Goal: Communication & Community: Answer question/provide support

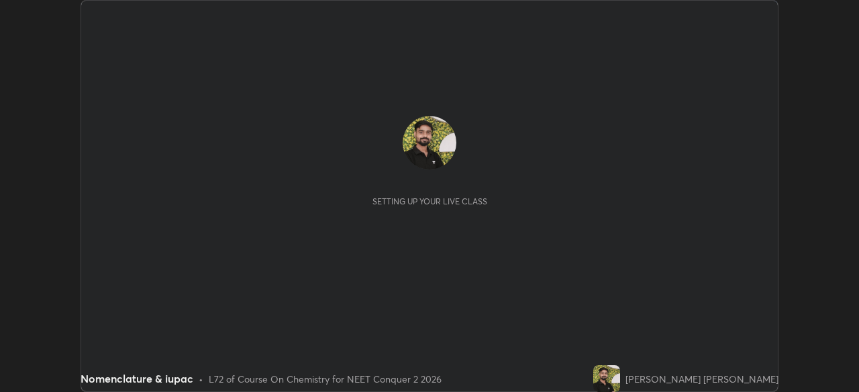
scroll to position [392, 859]
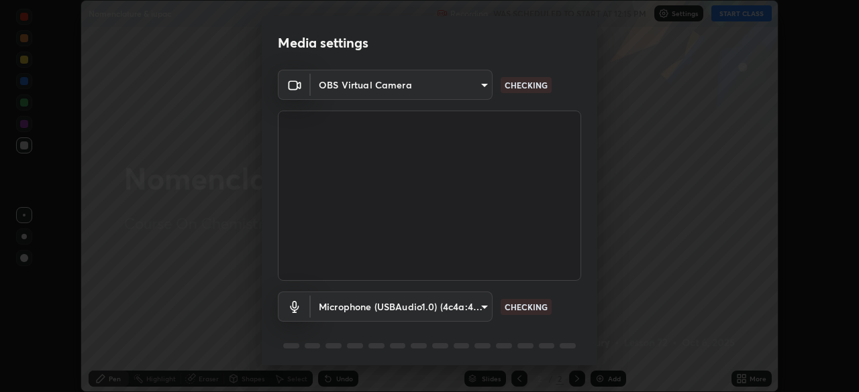
type input "948fa7bdf1557d7b90a8c57391c99ce3b3800c21834d1cf95a04e0d9860db1dc"
click at [419, 305] on body "Erase all Nomenclature & iupac Recording WAS SCHEDULED TO START AT 12:15 PM Set…" at bounding box center [429, 196] width 859 height 392
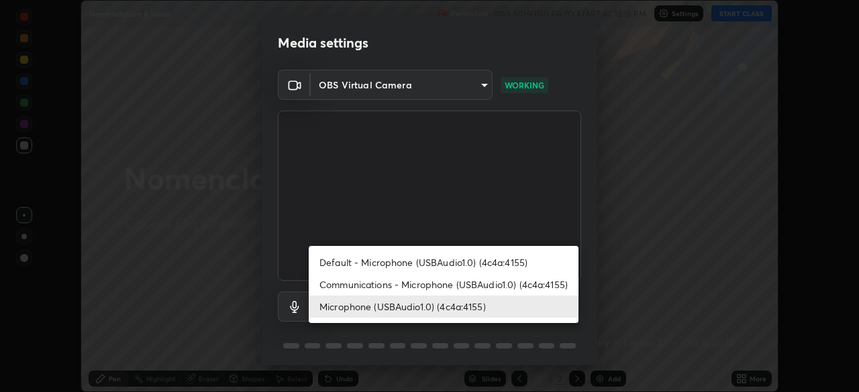
click at [404, 286] on li "Communications - Microphone (USBAudio1.0) (4c4a:4155)" at bounding box center [444, 285] width 270 height 22
type input "communications"
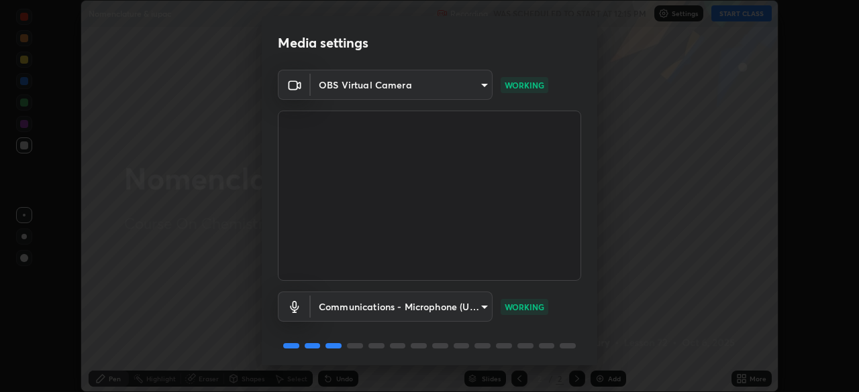
scroll to position [48, 0]
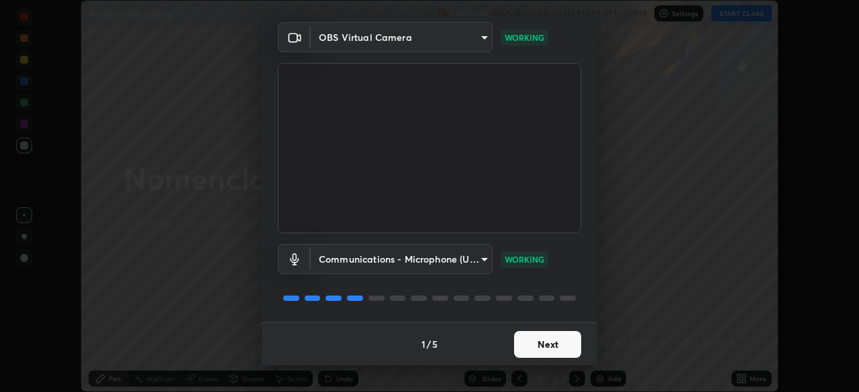
click at [537, 343] on button "Next" at bounding box center [547, 344] width 67 height 27
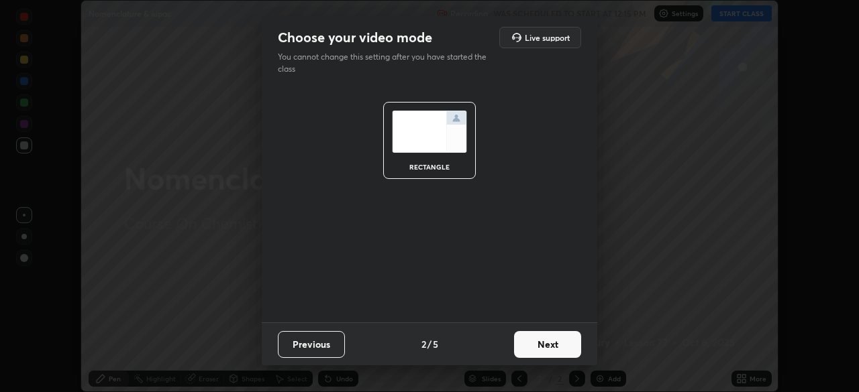
scroll to position [0, 0]
click at [550, 347] on button "Next" at bounding box center [547, 344] width 67 height 27
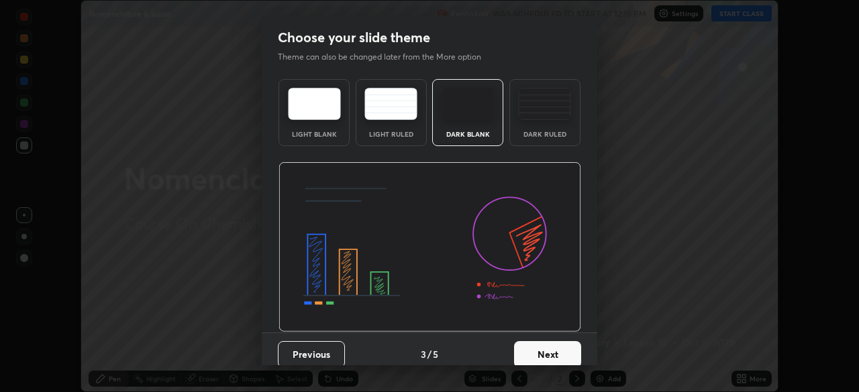
click at [561, 351] on button "Next" at bounding box center [547, 354] width 67 height 27
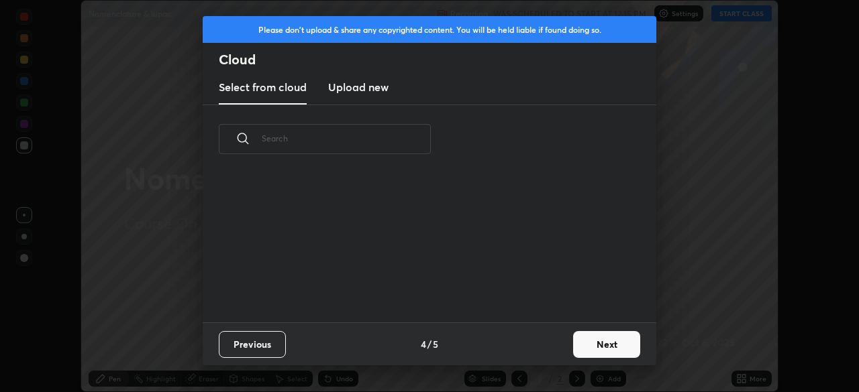
click at [587, 343] on button "Next" at bounding box center [606, 344] width 67 height 27
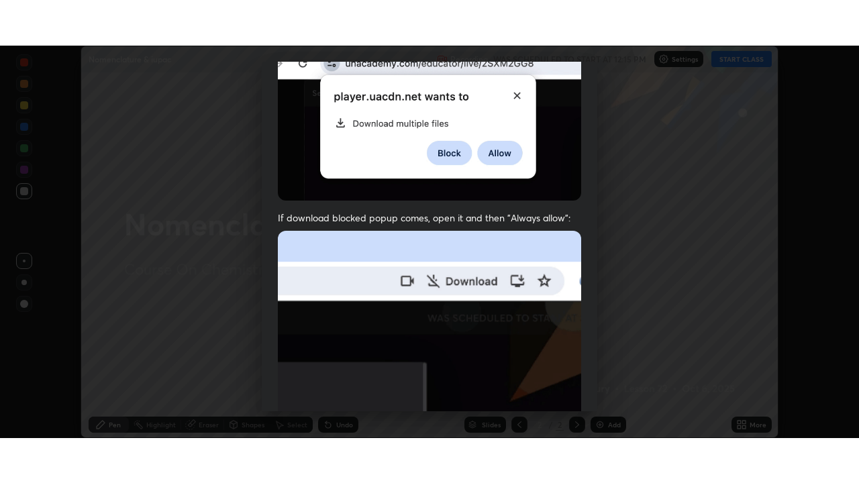
scroll to position [321, 0]
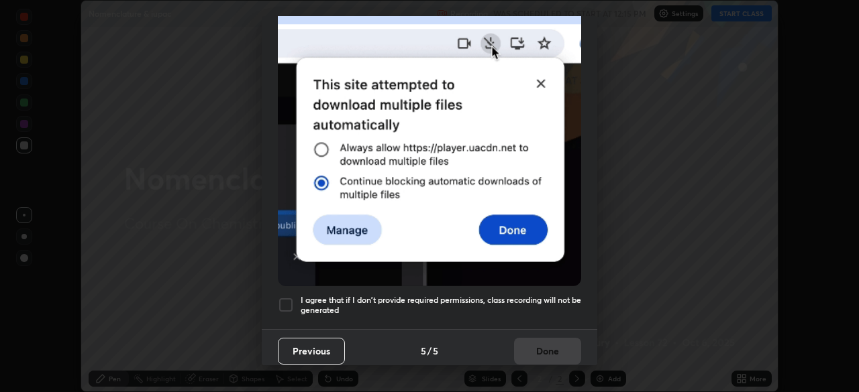
click at [282, 297] on div at bounding box center [286, 305] width 16 height 16
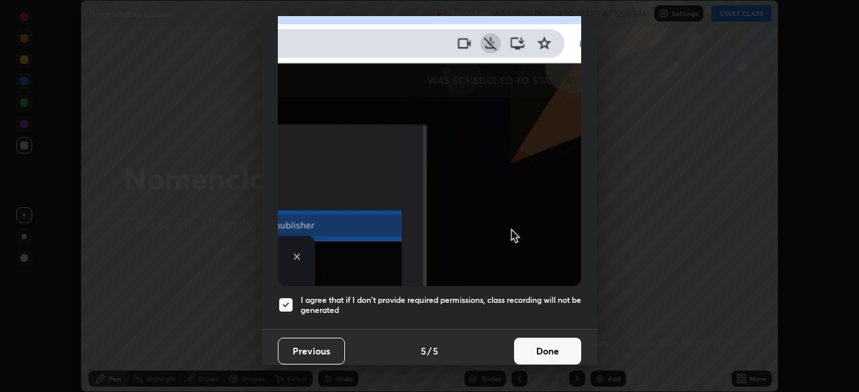
click at [549, 348] on button "Done" at bounding box center [547, 351] width 67 height 27
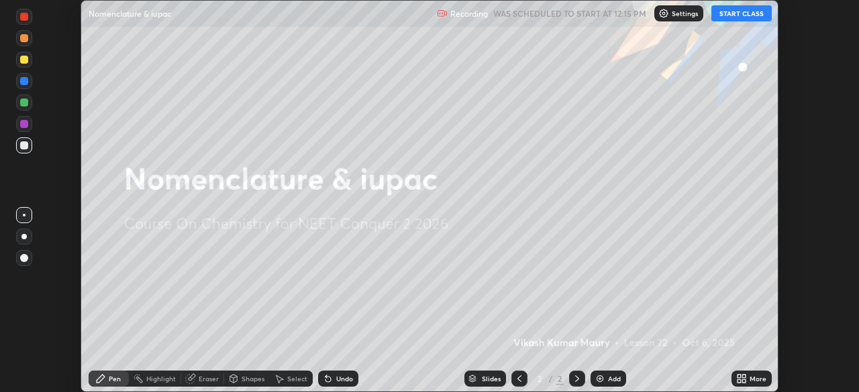
click at [757, 381] on div "More" at bounding box center [757, 379] width 17 height 7
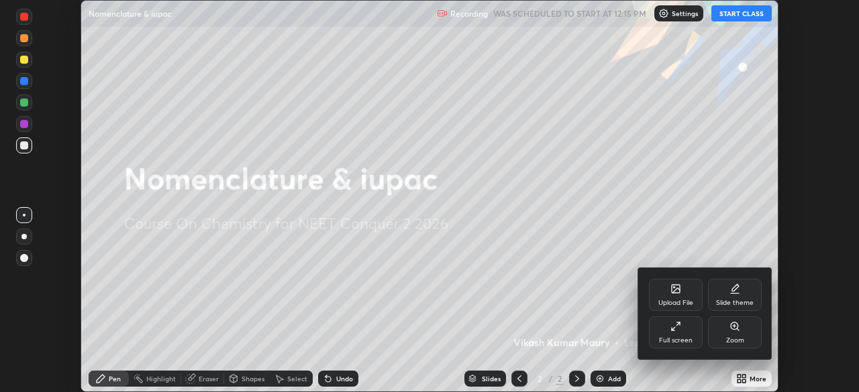
click at [678, 331] on icon at bounding box center [675, 326] width 11 height 11
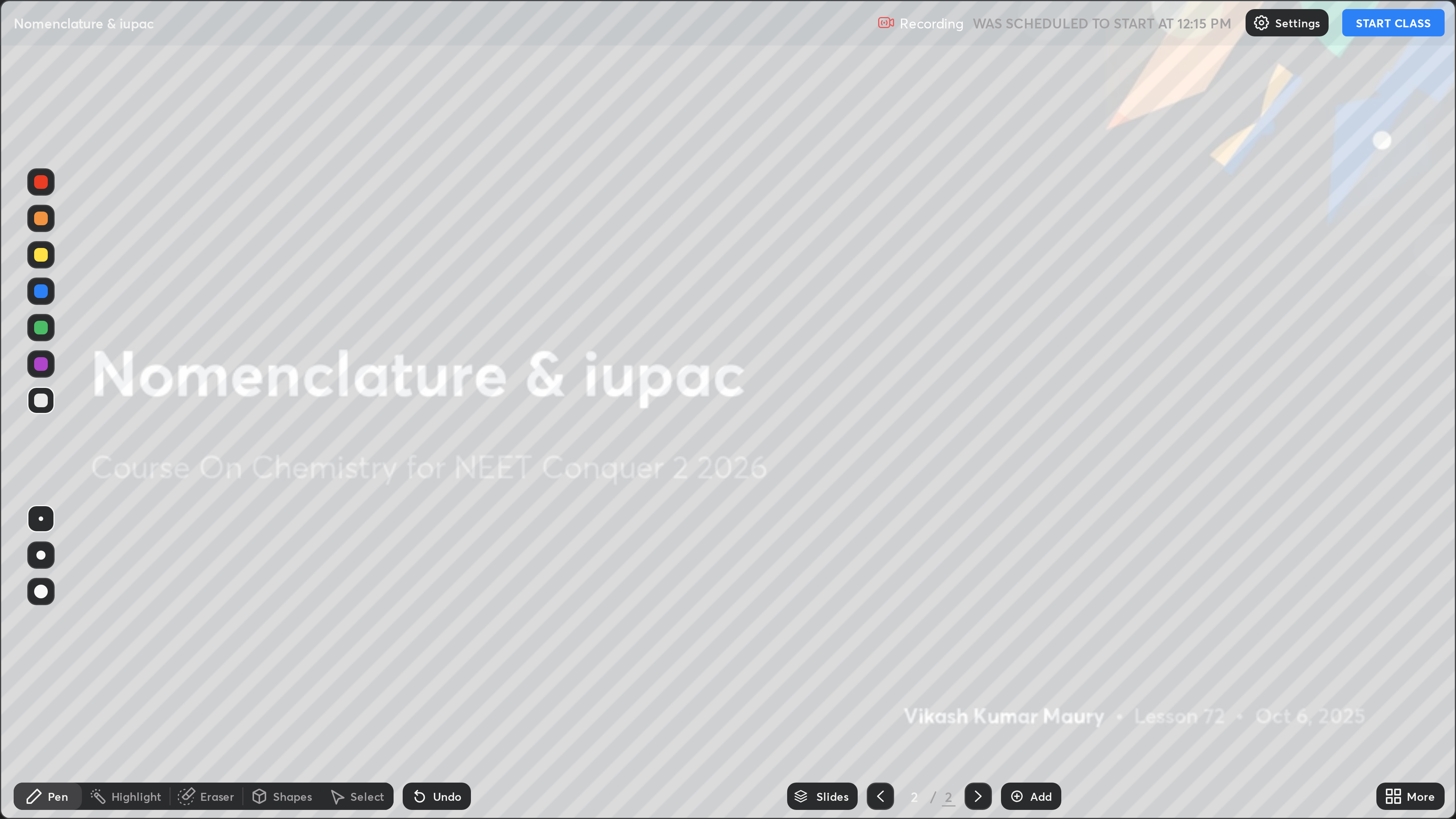
scroll to position [273, 486]
click at [456, 8] on button "START CLASS" at bounding box center [465, 7] width 34 height 9
click at [343, 222] on div "Add" at bounding box center [344, 266] width 20 height 9
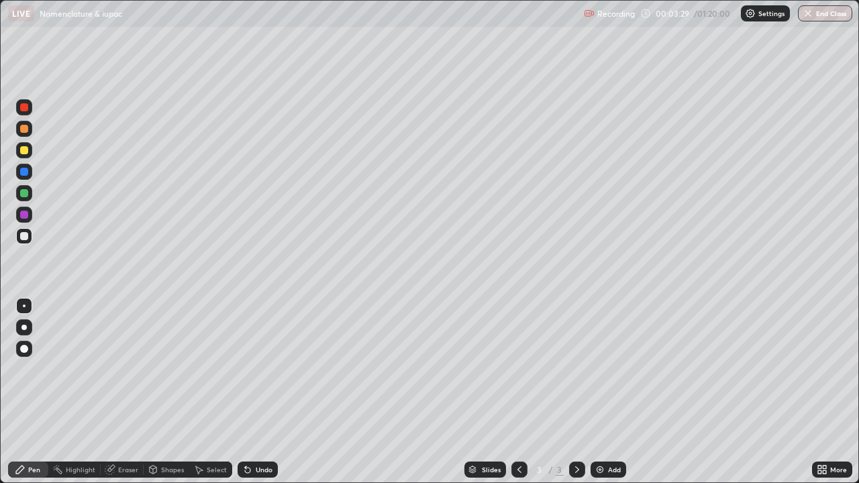
click at [131, 392] on div "Eraser" at bounding box center [128, 469] width 20 height 7
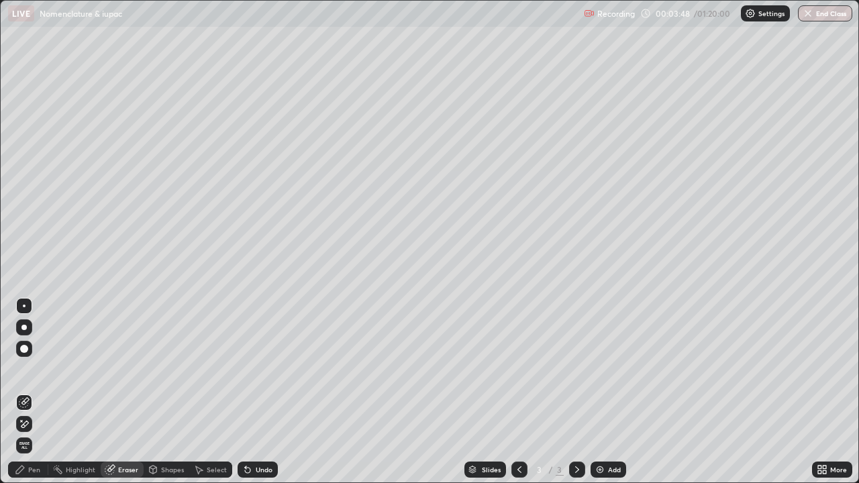
click at [42, 392] on div "Pen" at bounding box center [28, 470] width 40 height 16
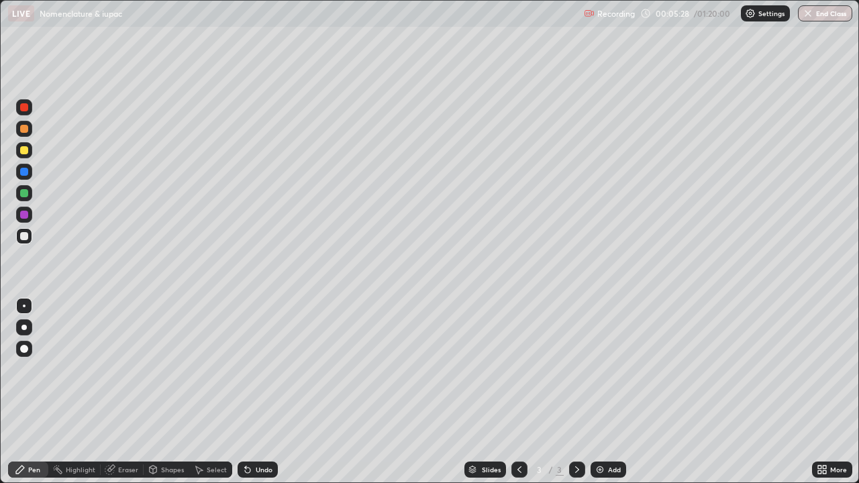
click at [130, 392] on div "Eraser" at bounding box center [128, 469] width 20 height 7
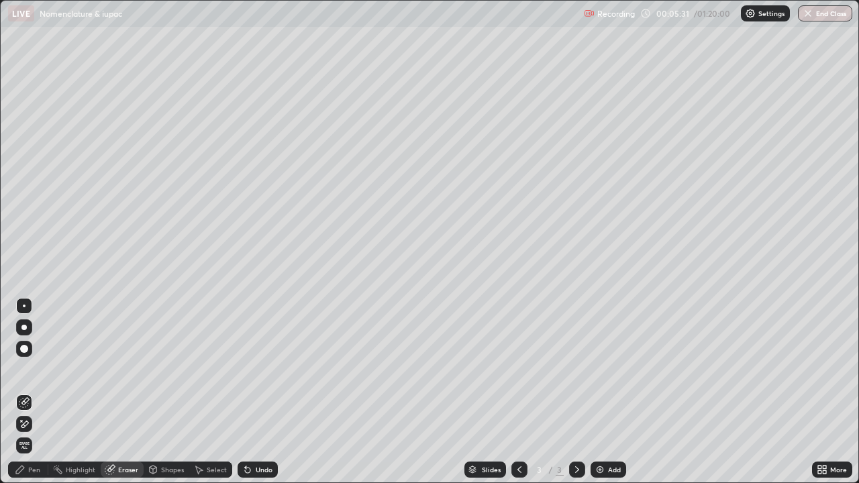
click at [42, 392] on div "Pen" at bounding box center [28, 470] width 40 height 16
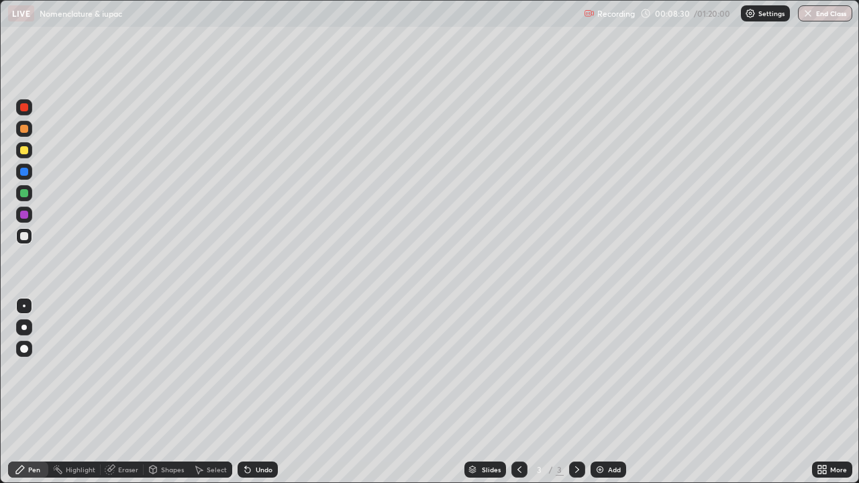
click at [608, 392] on div "Add" at bounding box center [608, 470] width 36 height 16
click at [519, 392] on icon at bounding box center [519, 469] width 11 height 11
click at [575, 392] on icon at bounding box center [577, 469] width 4 height 7
click at [612, 392] on div "Add" at bounding box center [608, 470] width 36 height 16
click at [516, 392] on icon at bounding box center [519, 469] width 11 height 11
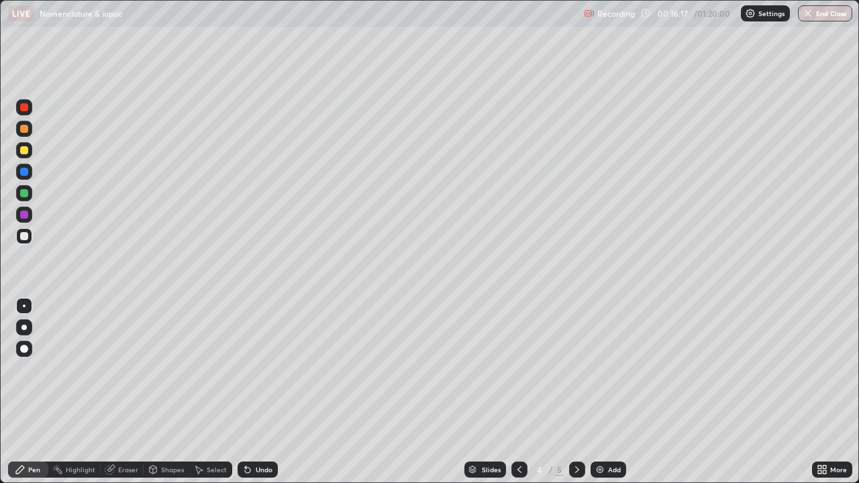
click at [576, 392] on icon at bounding box center [577, 469] width 11 height 11
click at [614, 392] on div "Add" at bounding box center [608, 470] width 36 height 16
click at [125, 392] on div "Eraser" at bounding box center [128, 469] width 20 height 7
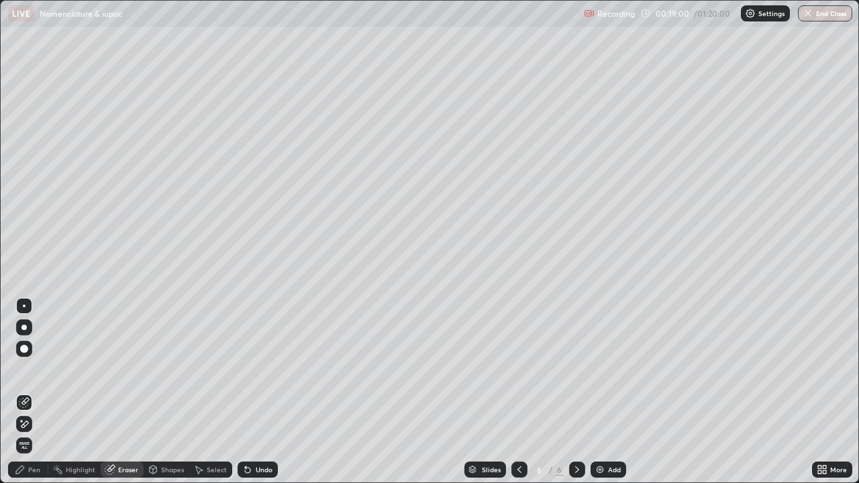
click at [33, 392] on div "Pen" at bounding box center [34, 469] width 12 height 7
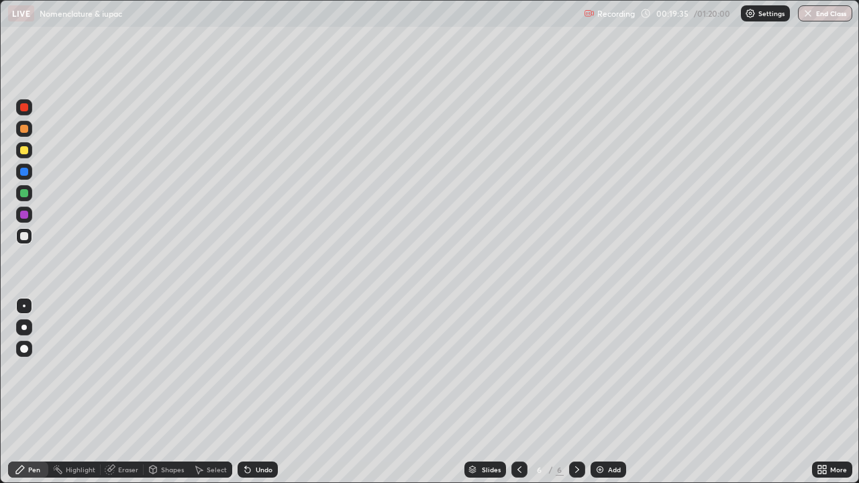
click at [23, 150] on div at bounding box center [24, 150] width 8 height 8
click at [611, 392] on div "Add" at bounding box center [614, 469] width 13 height 7
click at [608, 392] on div "Add" at bounding box center [614, 469] width 13 height 7
click at [763, 392] on div "Slides 9 / 9 Add" at bounding box center [545, 469] width 534 height 27
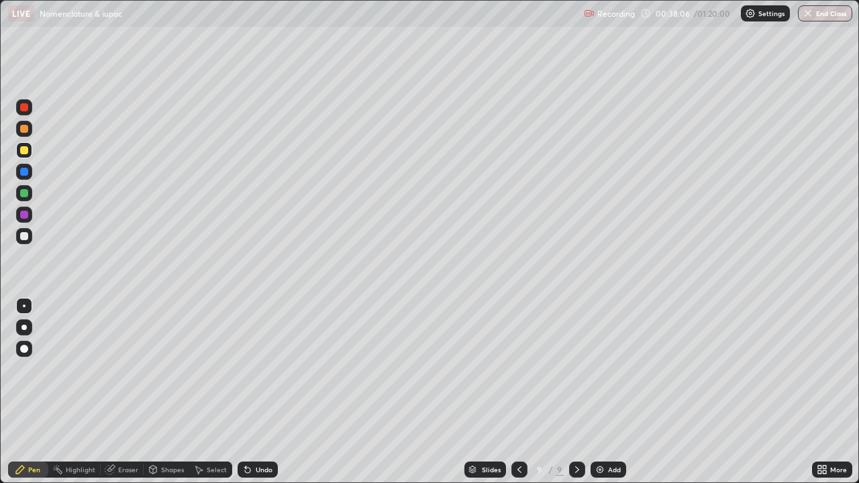
click at [576, 392] on icon at bounding box center [577, 469] width 11 height 11
click at [601, 392] on img at bounding box center [599, 469] width 11 height 11
click at [517, 392] on icon at bounding box center [518, 469] width 11 height 11
click at [576, 392] on icon at bounding box center [577, 469] width 11 height 11
click at [665, 392] on button "Undo" at bounding box center [676, 411] width 39 height 16
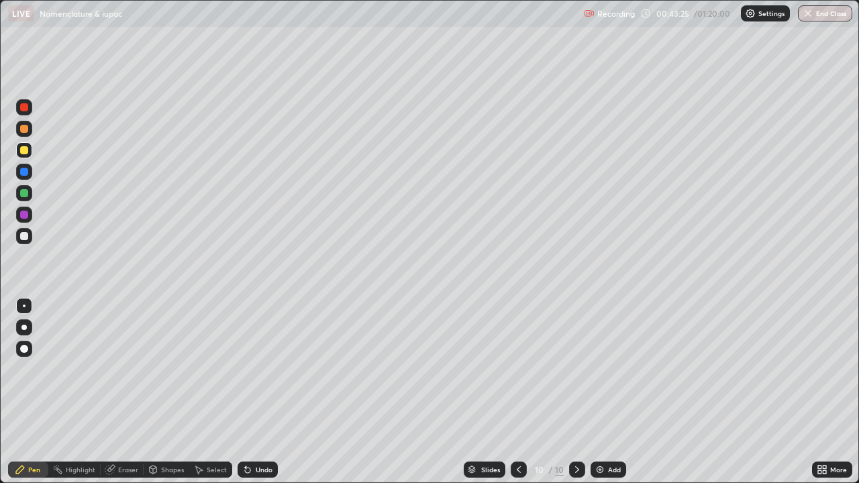
click at [582, 392] on div at bounding box center [577, 469] width 16 height 27
click at [602, 392] on img at bounding box center [599, 469] width 11 height 11
click at [518, 392] on icon at bounding box center [519, 469] width 11 height 11
click at [576, 392] on icon at bounding box center [577, 469] width 11 height 11
click at [603, 392] on div "Add" at bounding box center [608, 470] width 36 height 16
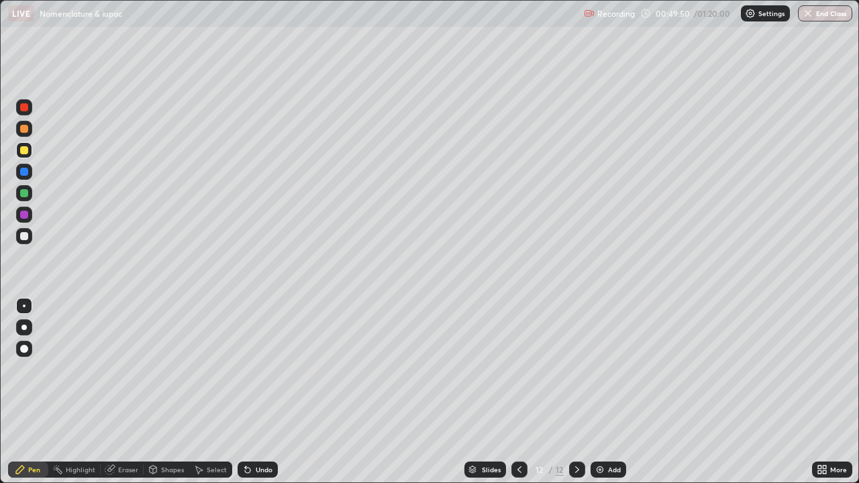
click at [135, 392] on div "Eraser" at bounding box center [128, 469] width 20 height 7
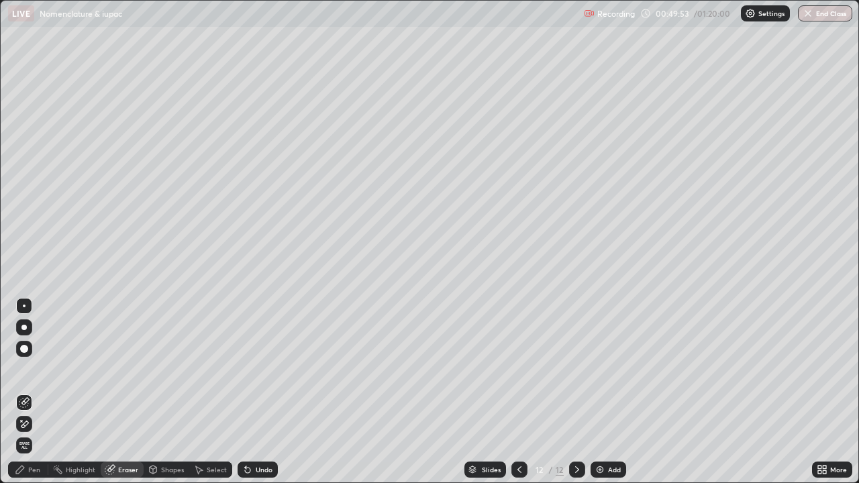
click at [30, 392] on div "Pen" at bounding box center [34, 469] width 12 height 7
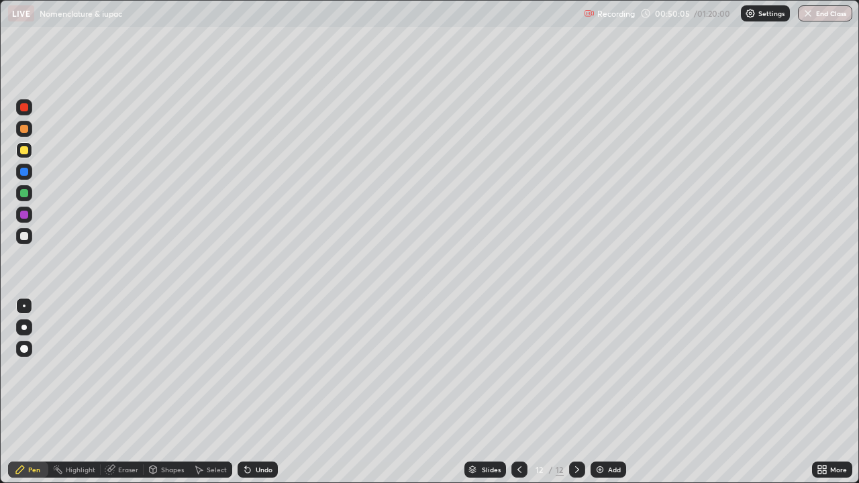
click at [125, 392] on div "Eraser" at bounding box center [128, 469] width 20 height 7
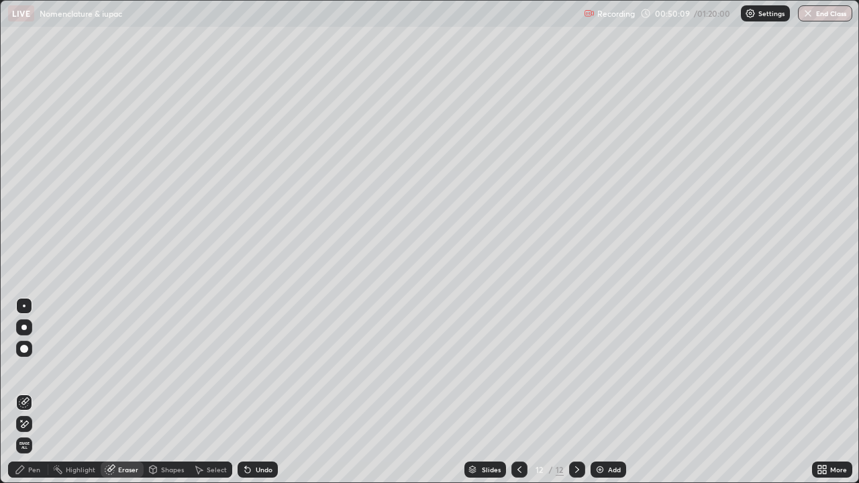
click at [36, 392] on div "Pen" at bounding box center [34, 469] width 12 height 7
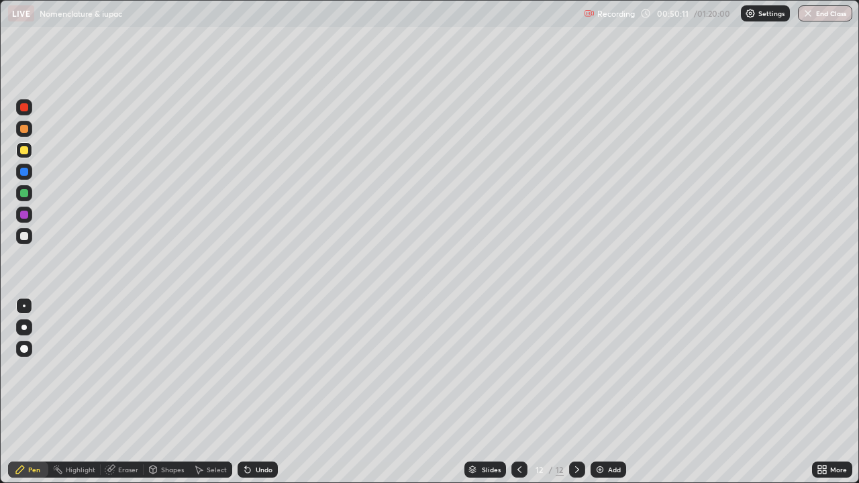
click at [127, 392] on div "Eraser" at bounding box center [128, 469] width 20 height 7
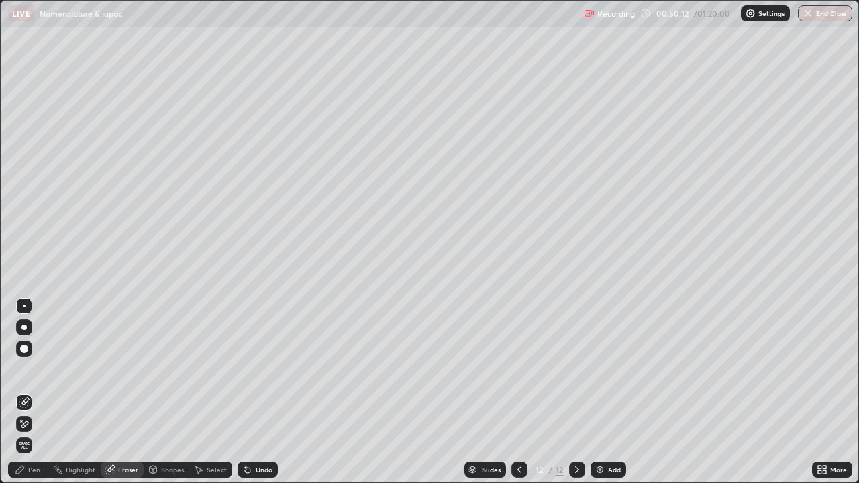
click at [33, 392] on div "Pen" at bounding box center [34, 469] width 12 height 7
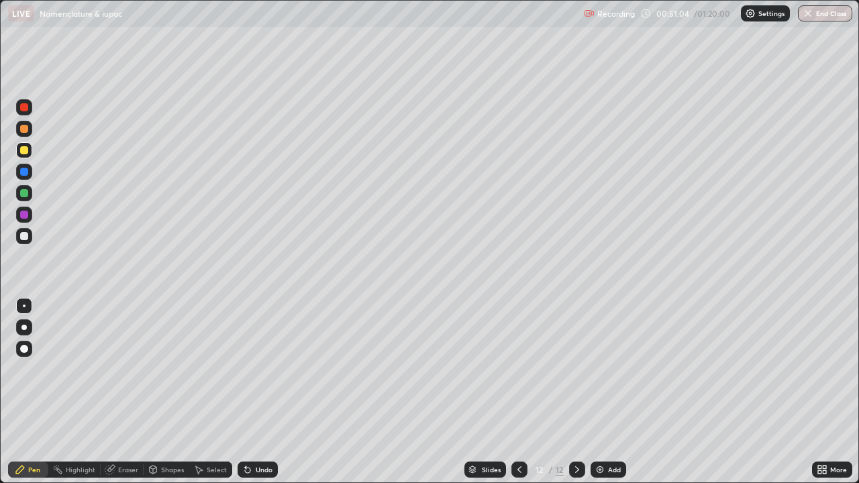
click at [124, 392] on div "Eraser" at bounding box center [128, 469] width 20 height 7
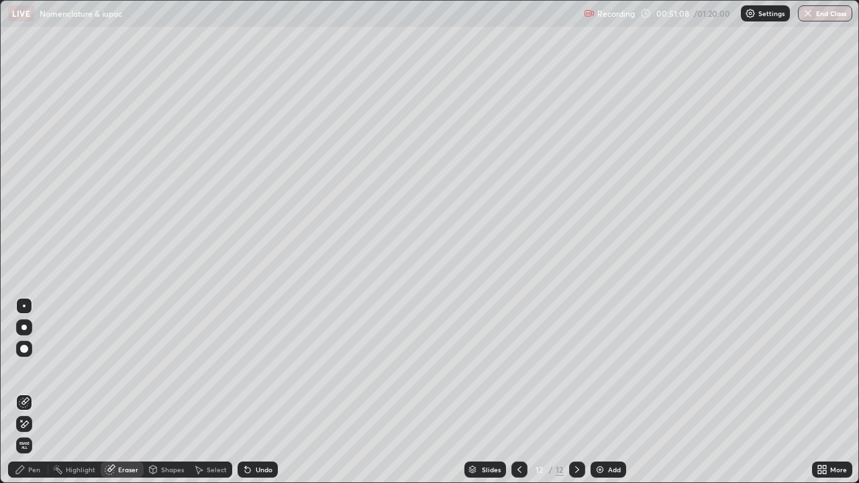
click at [37, 392] on div "Pen" at bounding box center [28, 470] width 40 height 16
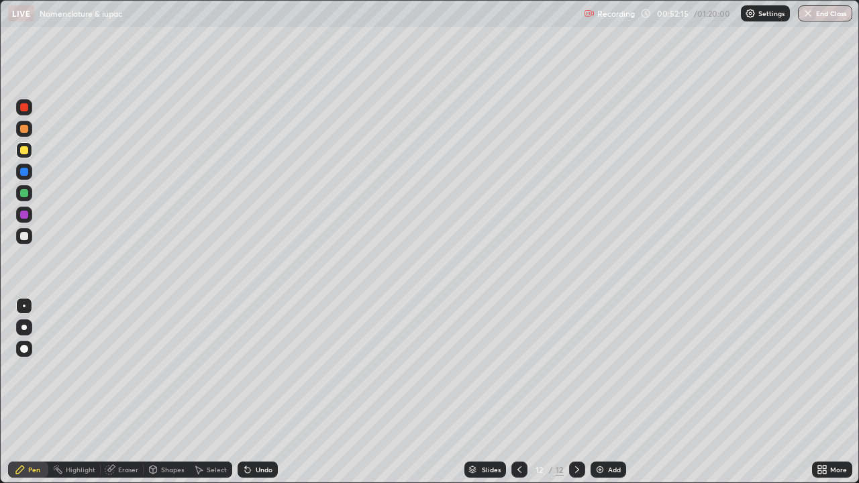
click at [606, 392] on div "Add" at bounding box center [608, 470] width 36 height 16
click at [118, 392] on div "Eraser" at bounding box center [128, 469] width 20 height 7
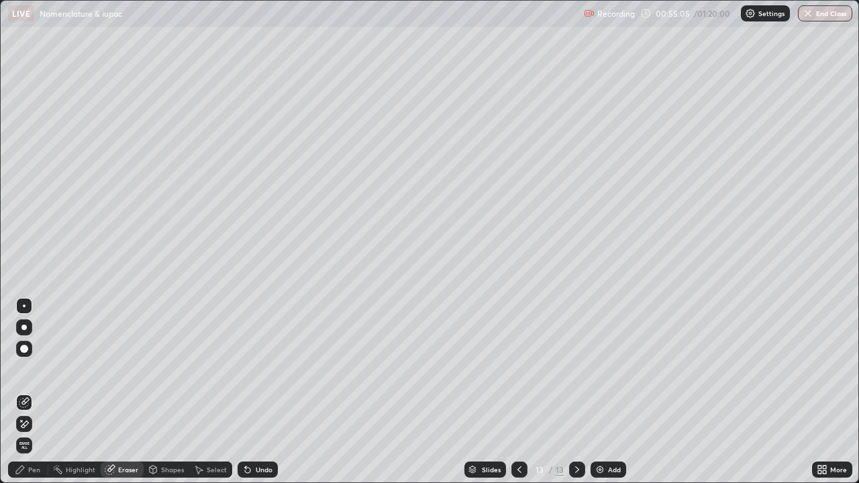
click at [32, 392] on div "Pen" at bounding box center [34, 469] width 12 height 7
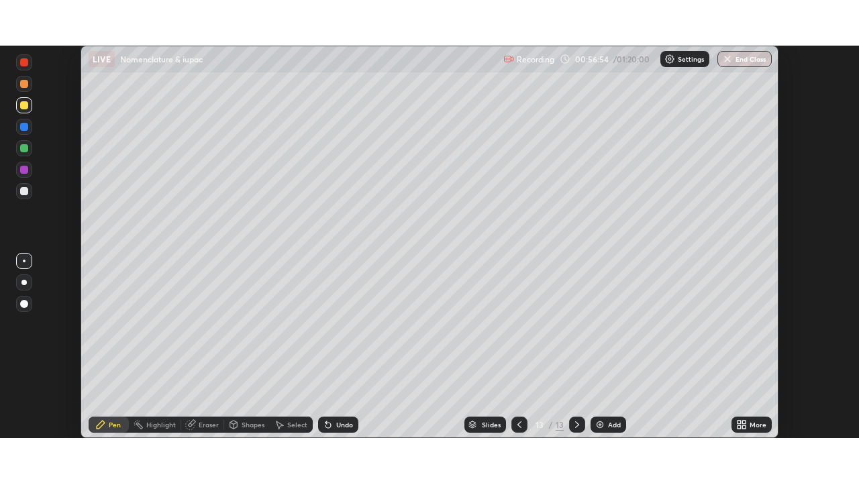
scroll to position [66691, 66225]
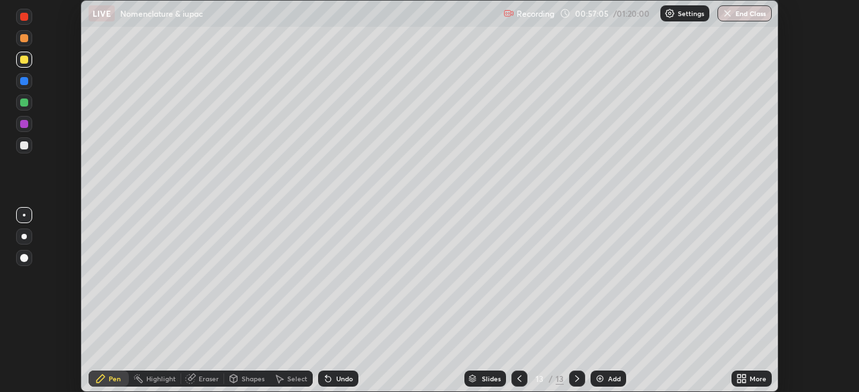
click at [811, 130] on div "Setting up your live class" at bounding box center [429, 196] width 859 height 392
click at [743, 376] on icon at bounding box center [743, 376] width 3 height 3
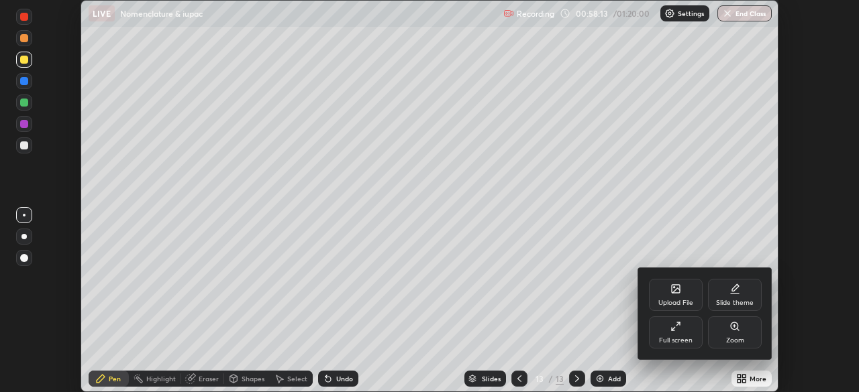
click at [677, 325] on icon at bounding box center [675, 326] width 11 height 11
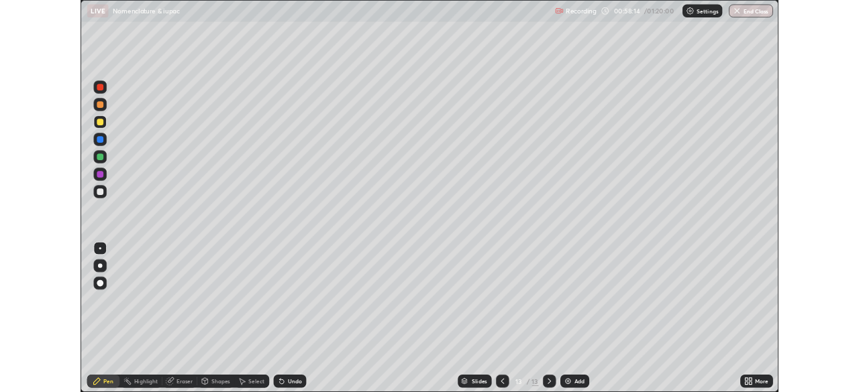
scroll to position [483, 859]
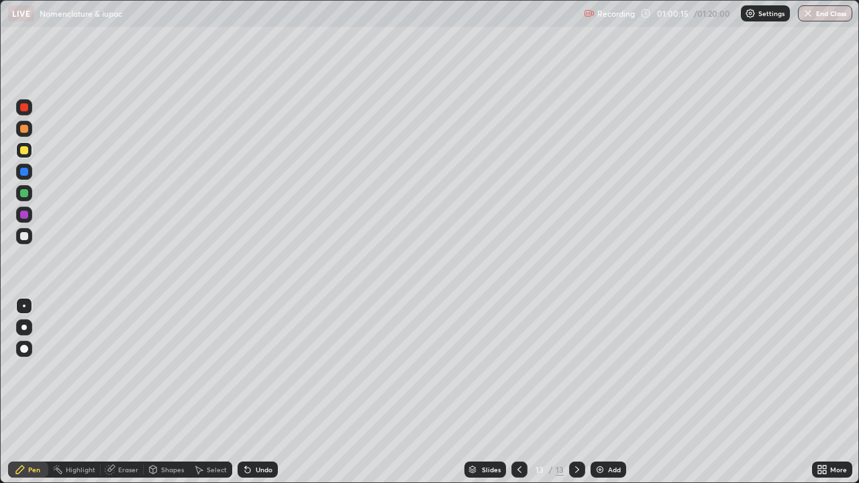
click at [601, 392] on img at bounding box center [599, 469] width 11 height 11
click at [131, 392] on div "Eraser" at bounding box center [128, 469] width 20 height 7
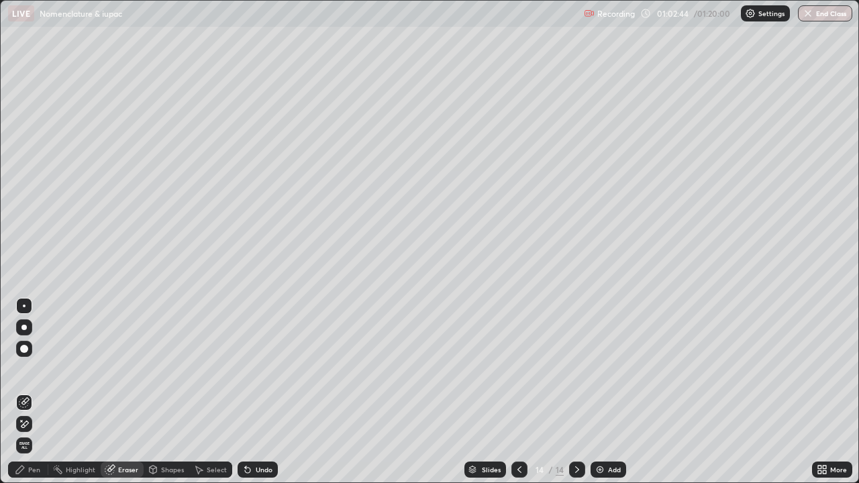
click at [34, 392] on div "Pen" at bounding box center [34, 469] width 12 height 7
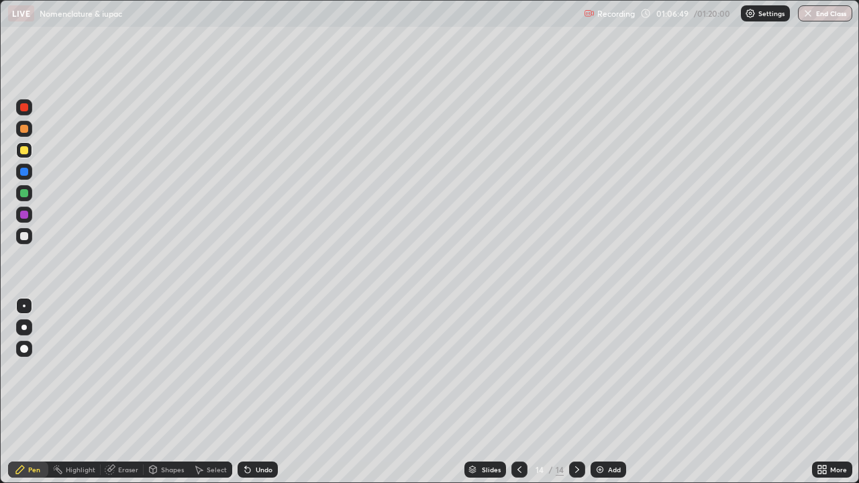
click at [609, 392] on div "Add" at bounding box center [614, 469] width 13 height 7
click at [520, 392] on icon at bounding box center [519, 469] width 11 height 11
click at [575, 392] on icon at bounding box center [577, 469] width 11 height 11
click at [835, 10] on button "End Class" at bounding box center [825, 13] width 54 height 16
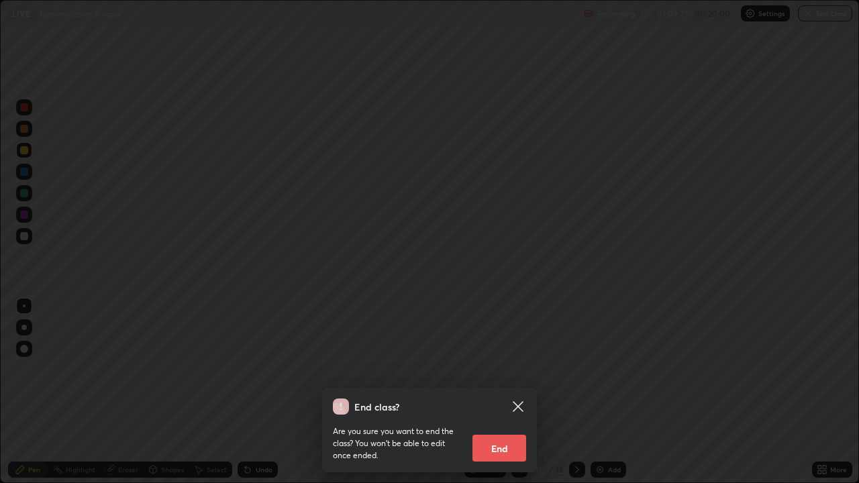
click at [482, 392] on button "End" at bounding box center [499, 448] width 54 height 27
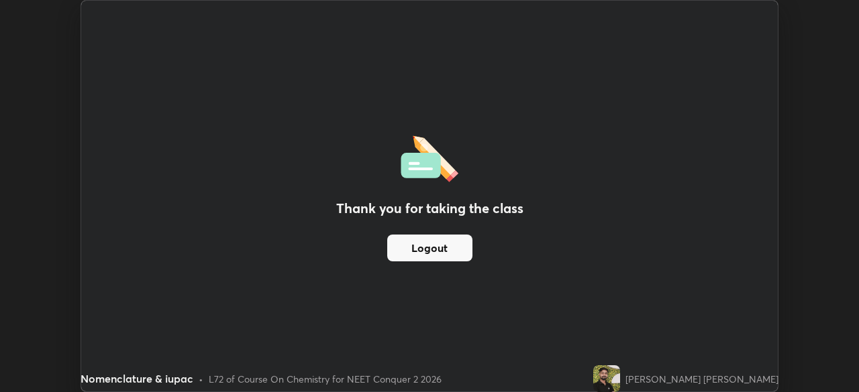
scroll to position [66691, 66225]
